Goal: Navigation & Orientation: Find specific page/section

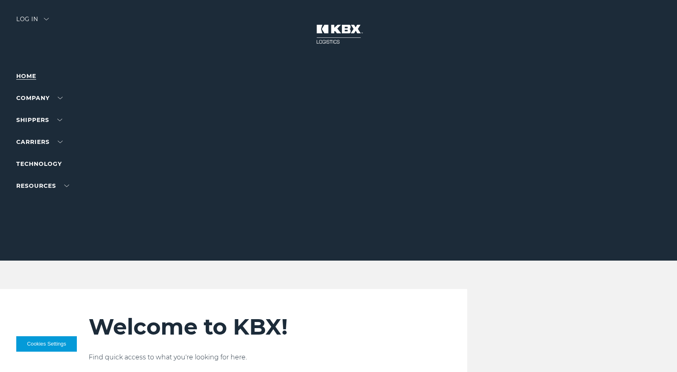
click at [22, 77] on link "Home" at bounding box center [26, 75] width 20 height 7
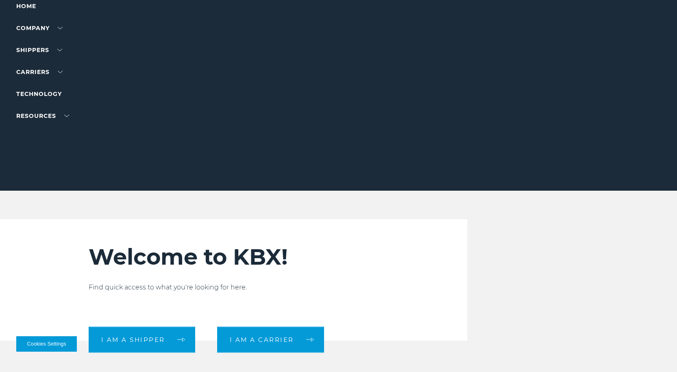
scroll to position [41, 0]
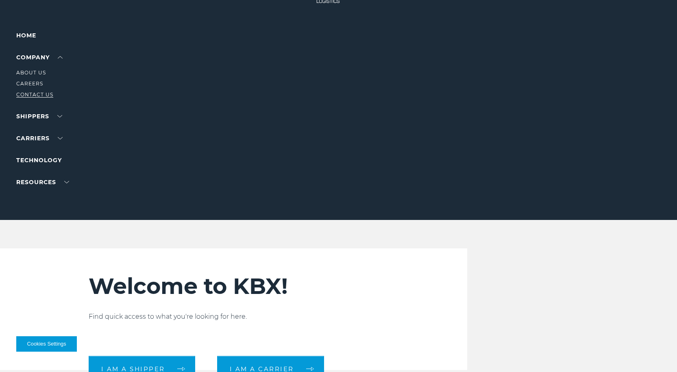
click at [37, 94] on link "Contact Us" at bounding box center [34, 94] width 37 height 6
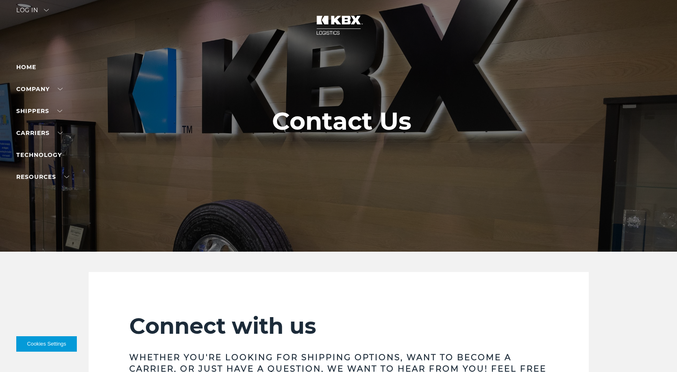
scroll to position [6, 0]
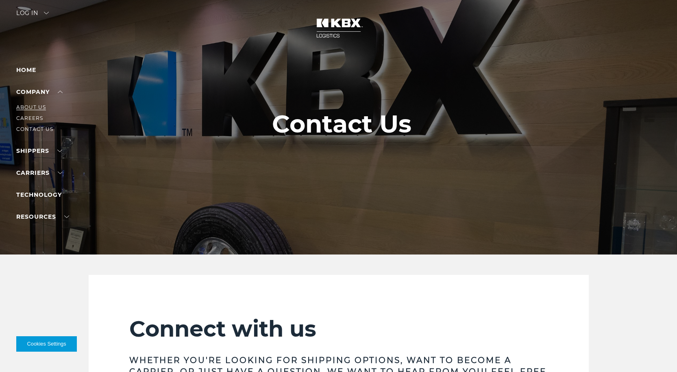
click at [33, 105] on link "About Us" at bounding box center [31, 107] width 30 height 6
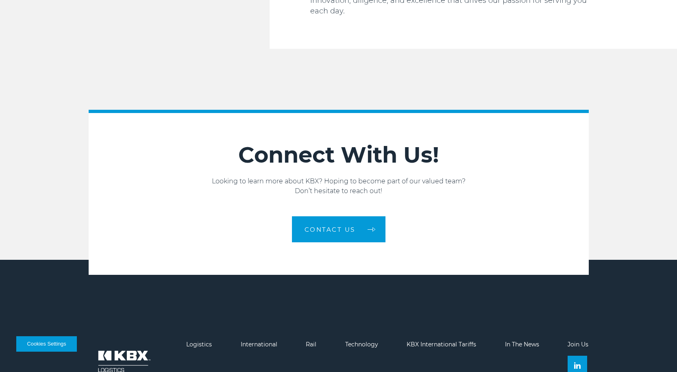
scroll to position [1376, 0]
